Goal: Find specific page/section: Find specific page/section

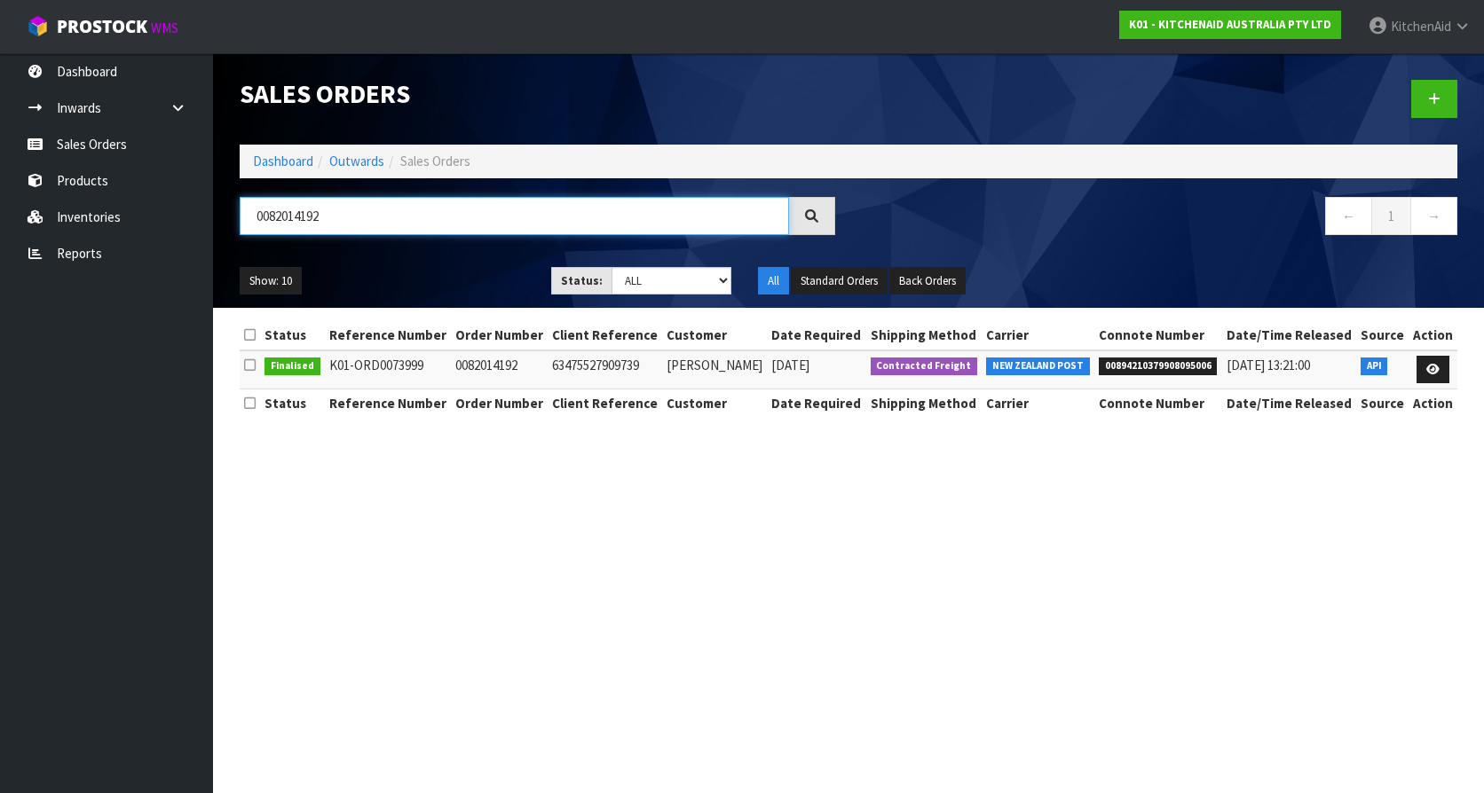
click at [340, 215] on input "0082014192" at bounding box center [514, 216] width 549 height 38
drag, startPoint x: 227, startPoint y: 213, endPoint x: 194, endPoint y: 209, distance: 33.0
click at [194, 209] on body "Toggle navigation ProStock WMS K01 - KITCHENAID AUSTRALIA PTY LTD [GEOGRAPHIC_D…" at bounding box center [742, 396] width 1484 height 793
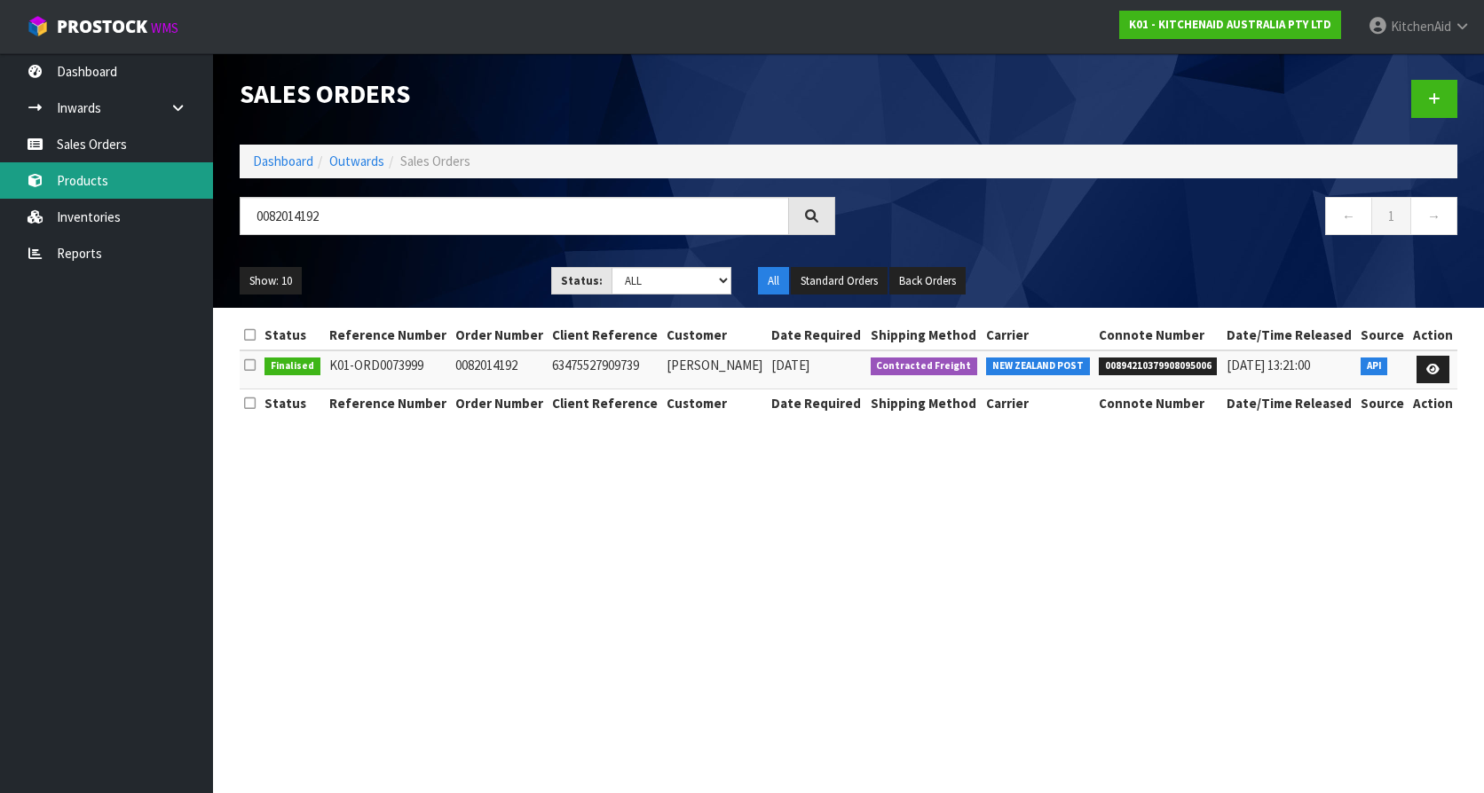
click at [108, 177] on link "Products" at bounding box center [106, 180] width 213 height 36
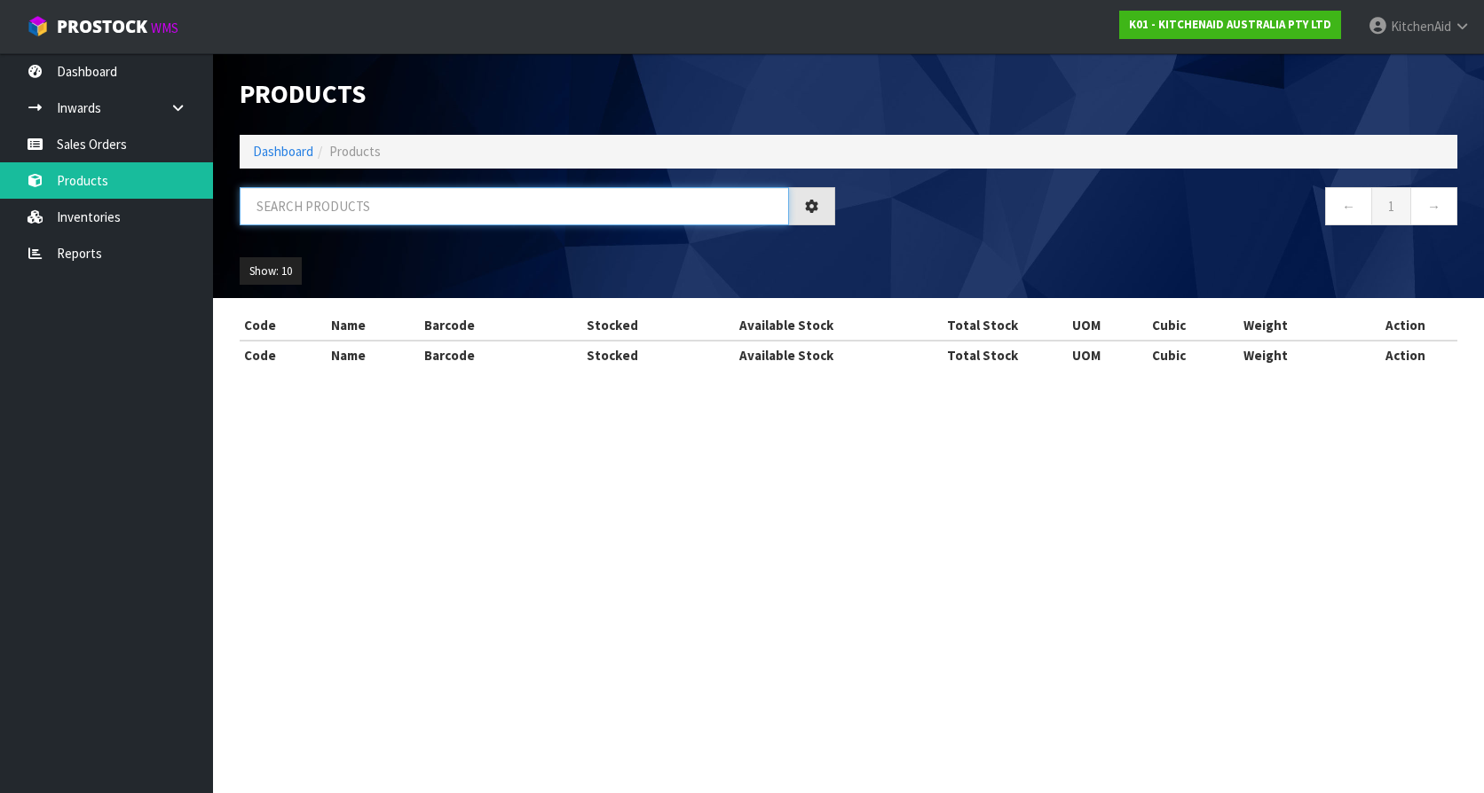
click at [382, 217] on input "text" at bounding box center [514, 206] width 549 height 38
paste input "5KSM5THWWSS"
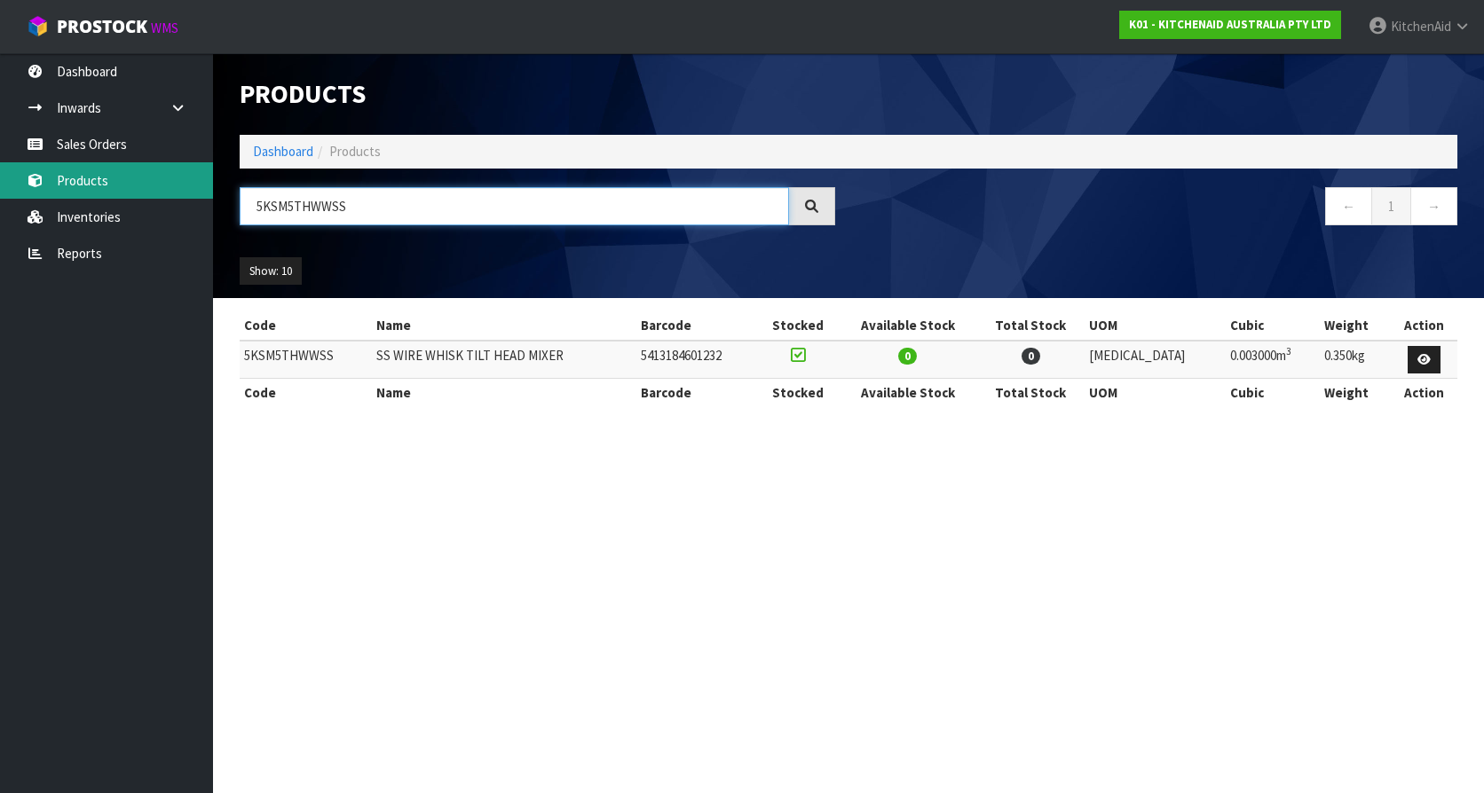
drag, startPoint x: 427, startPoint y: 210, endPoint x: 179, endPoint y: 187, distance: 248.7
click at [179, 187] on body "Toggle navigation ProStock WMS K01 - KITCHENAID AUSTRALIA PTY LTD [GEOGRAPHIC_D…" at bounding box center [742, 396] width 1484 height 793
paste input "W11239488"
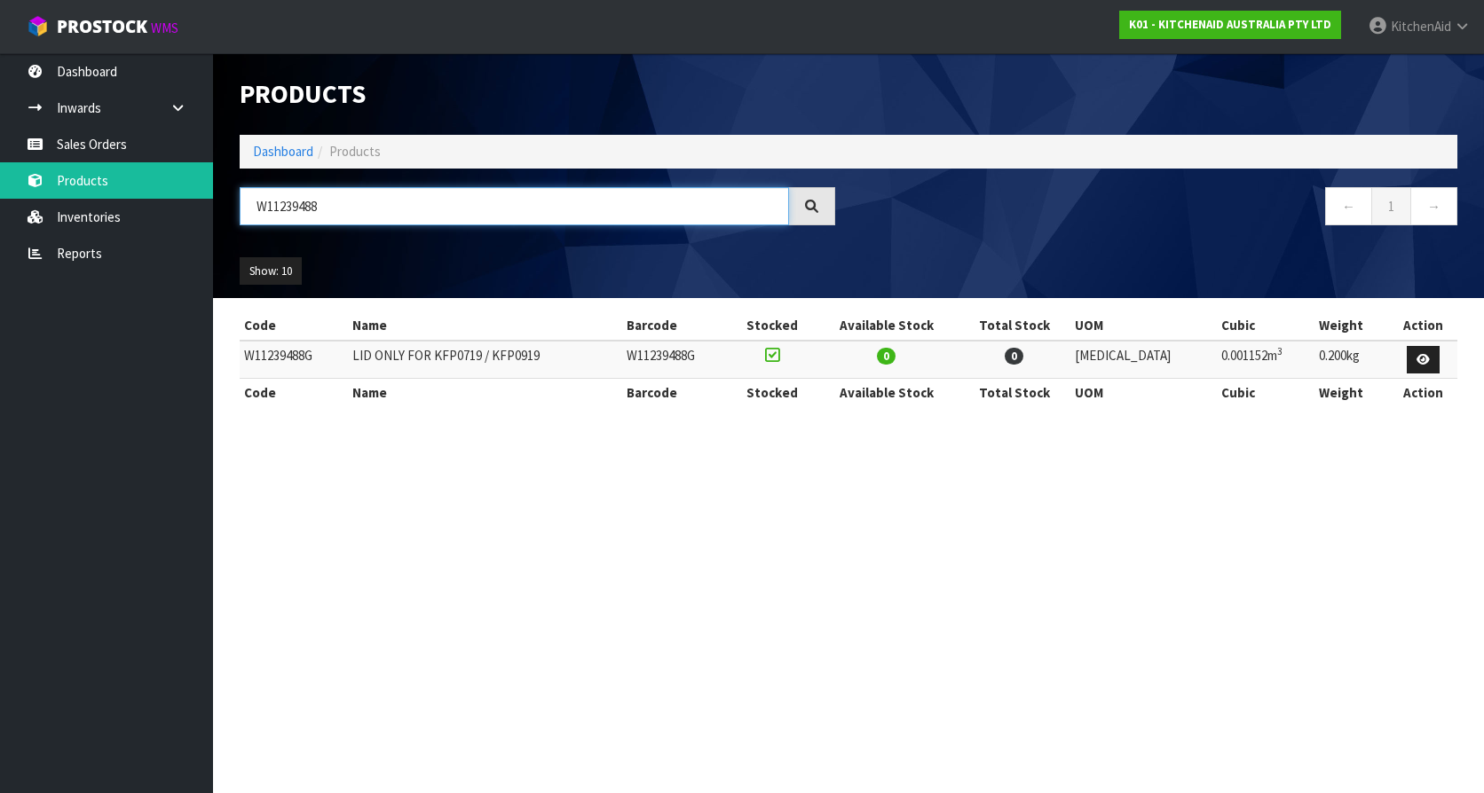
click at [443, 220] on input "W11239488" at bounding box center [514, 206] width 549 height 38
drag, startPoint x: 284, startPoint y: 205, endPoint x: 239, endPoint y: 199, distance: 45.7
click at [239, 199] on div "W11239488" at bounding box center [537, 212] width 622 height 51
paste input "5KFP0921AAC"
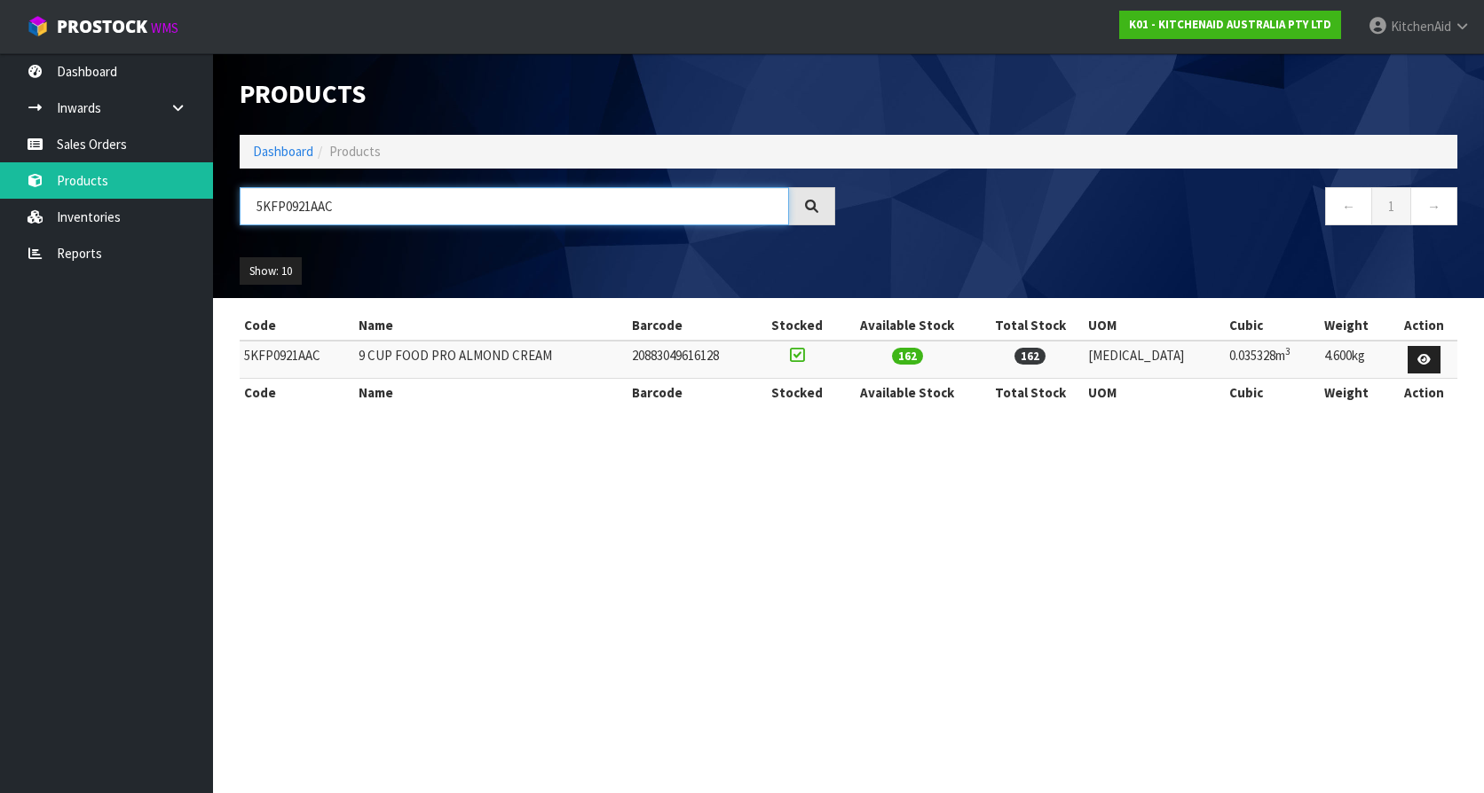
type input "5KFP0921AAC"
